Goal: Transaction & Acquisition: Book appointment/travel/reservation

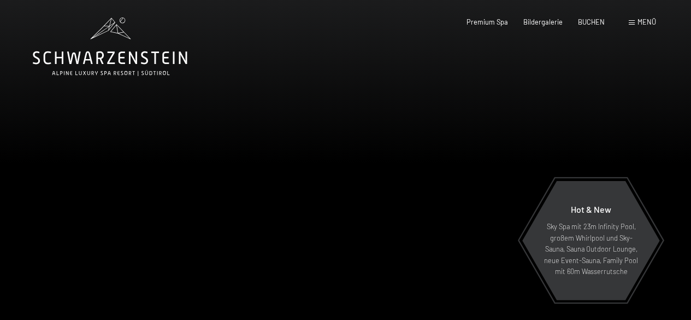
click at [634, 21] on span at bounding box center [632, 22] width 6 height 5
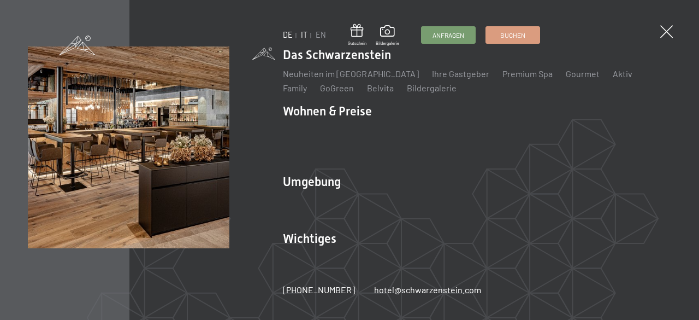
click at [304, 33] on link "IT" at bounding box center [304, 34] width 7 height 9
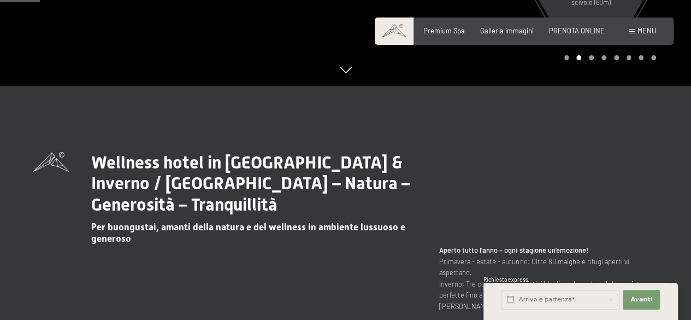
scroll to position [273, 0]
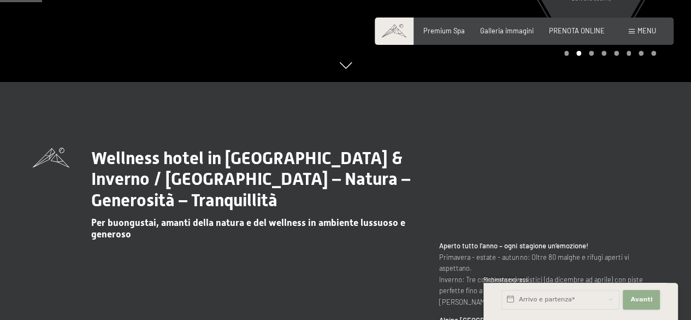
click at [634, 296] on span "Avanti" at bounding box center [642, 299] width 22 height 9
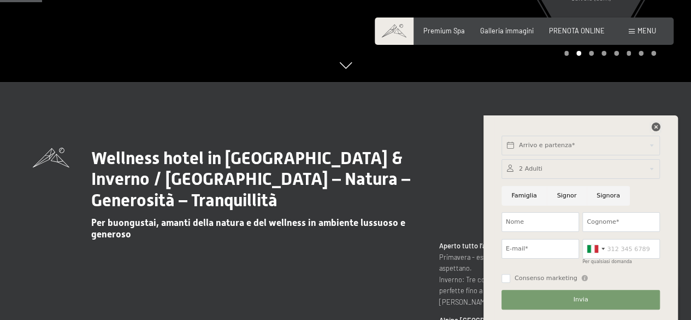
click at [658, 126] on icon at bounding box center [655, 126] width 9 height 9
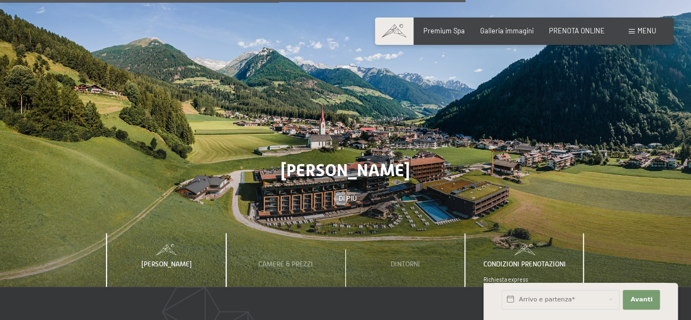
scroll to position [2732, 0]
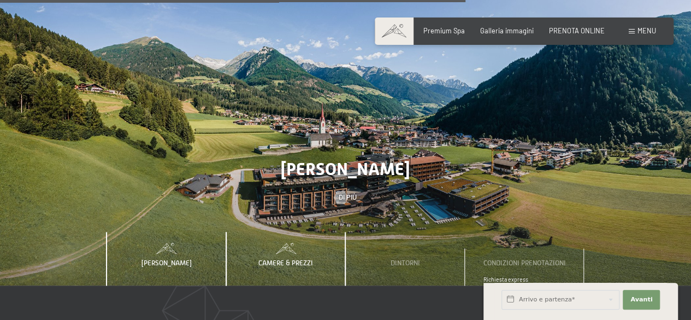
click at [290, 232] on div "Camere & Prezzi" at bounding box center [286, 259] width 68 height 54
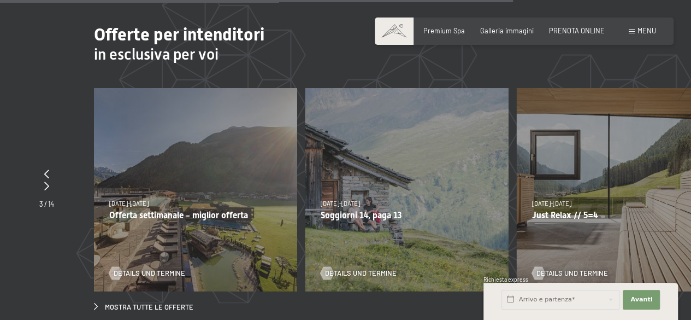
scroll to position [3060, 0]
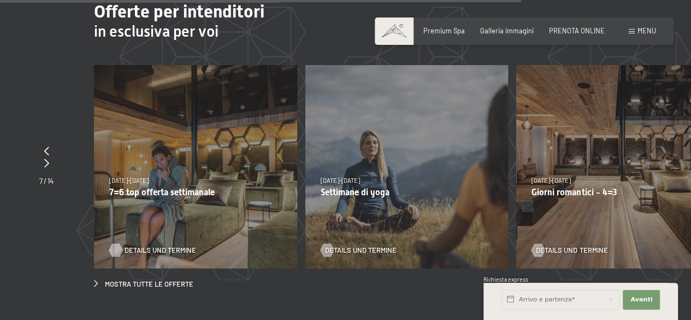
click at [155, 245] on span "Details und Termine" at bounding box center [161, 250] width 72 height 10
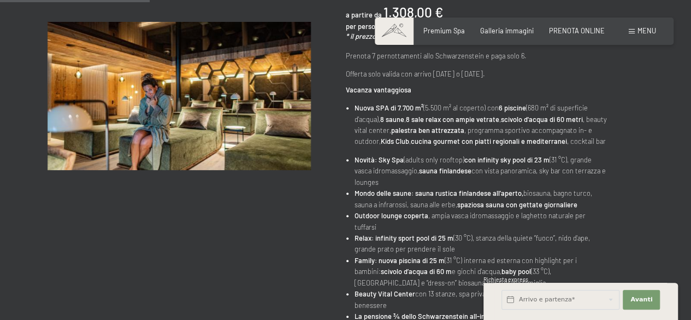
scroll to position [273, 0]
